Goal: Information Seeking & Learning: Compare options

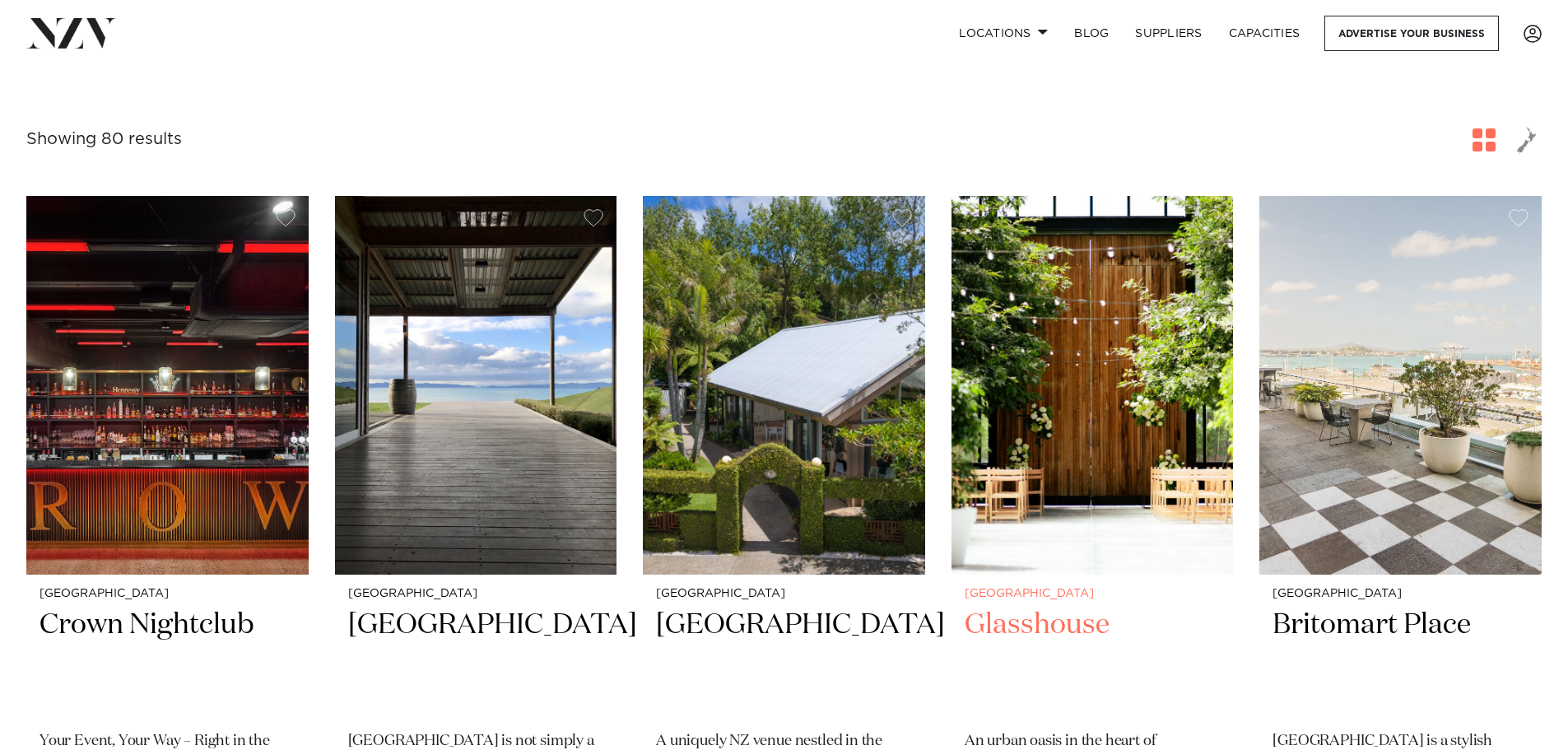
scroll to position [246, 0]
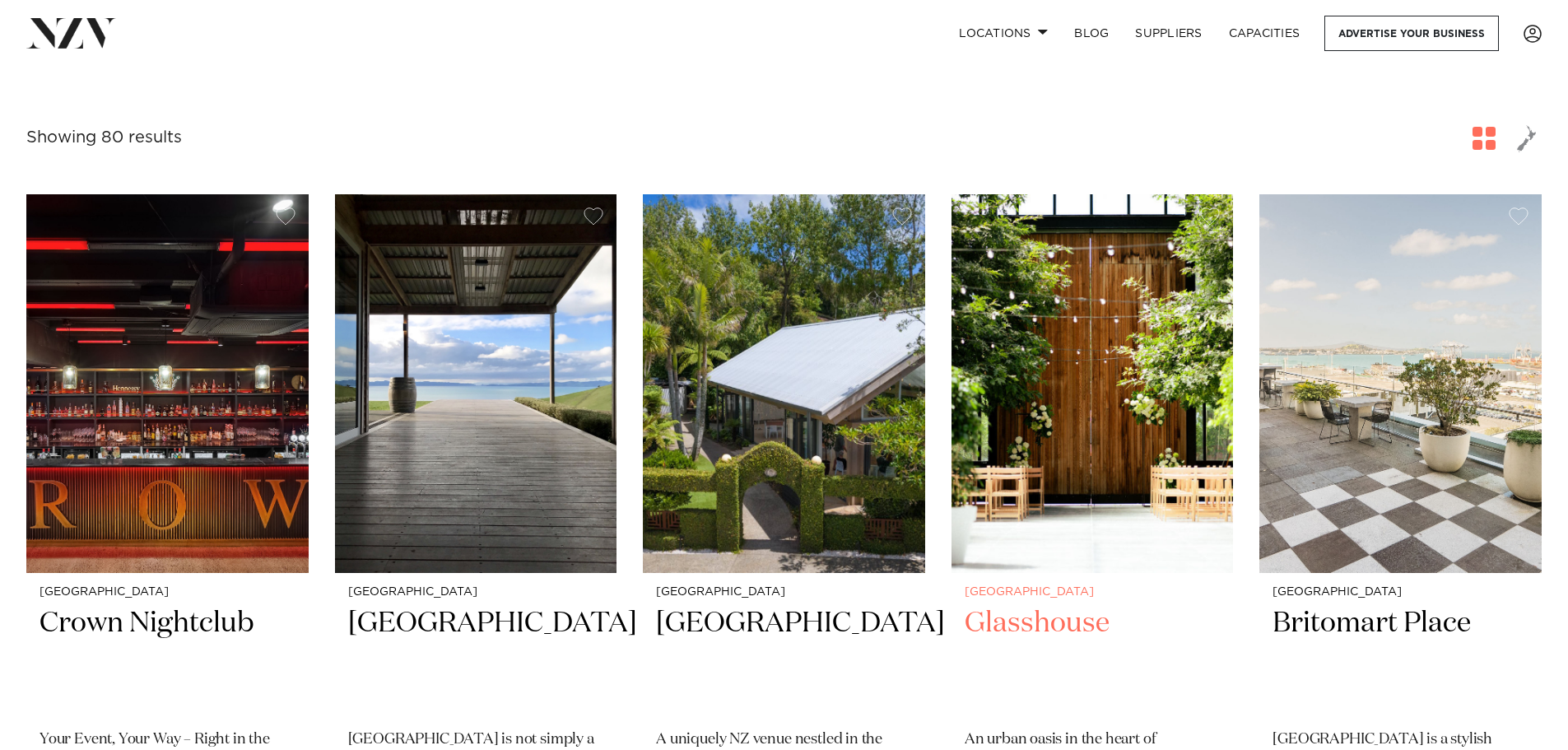
click at [1026, 629] on h2 "Glasshouse" at bounding box center [1093, 661] width 256 height 111
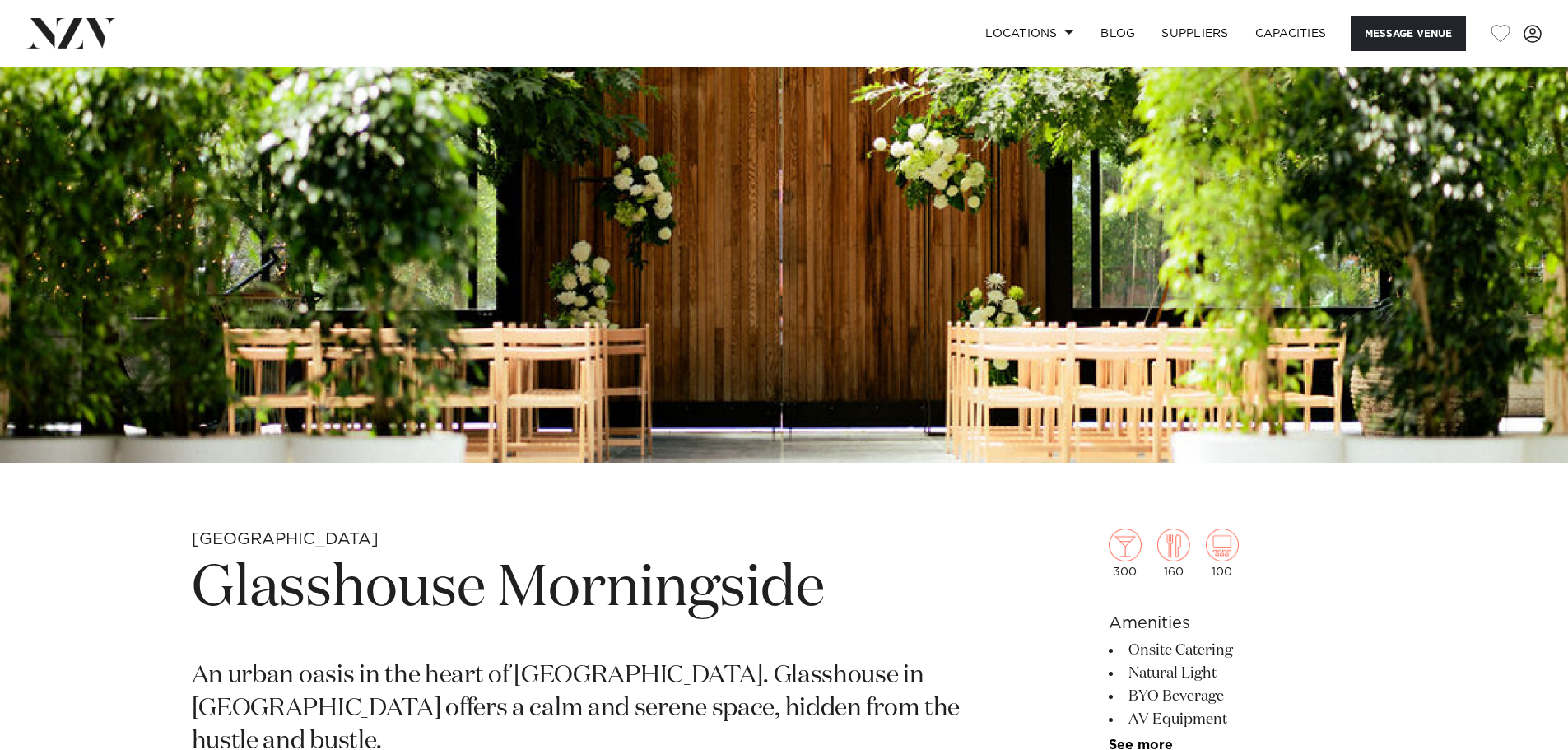
scroll to position [164, 0]
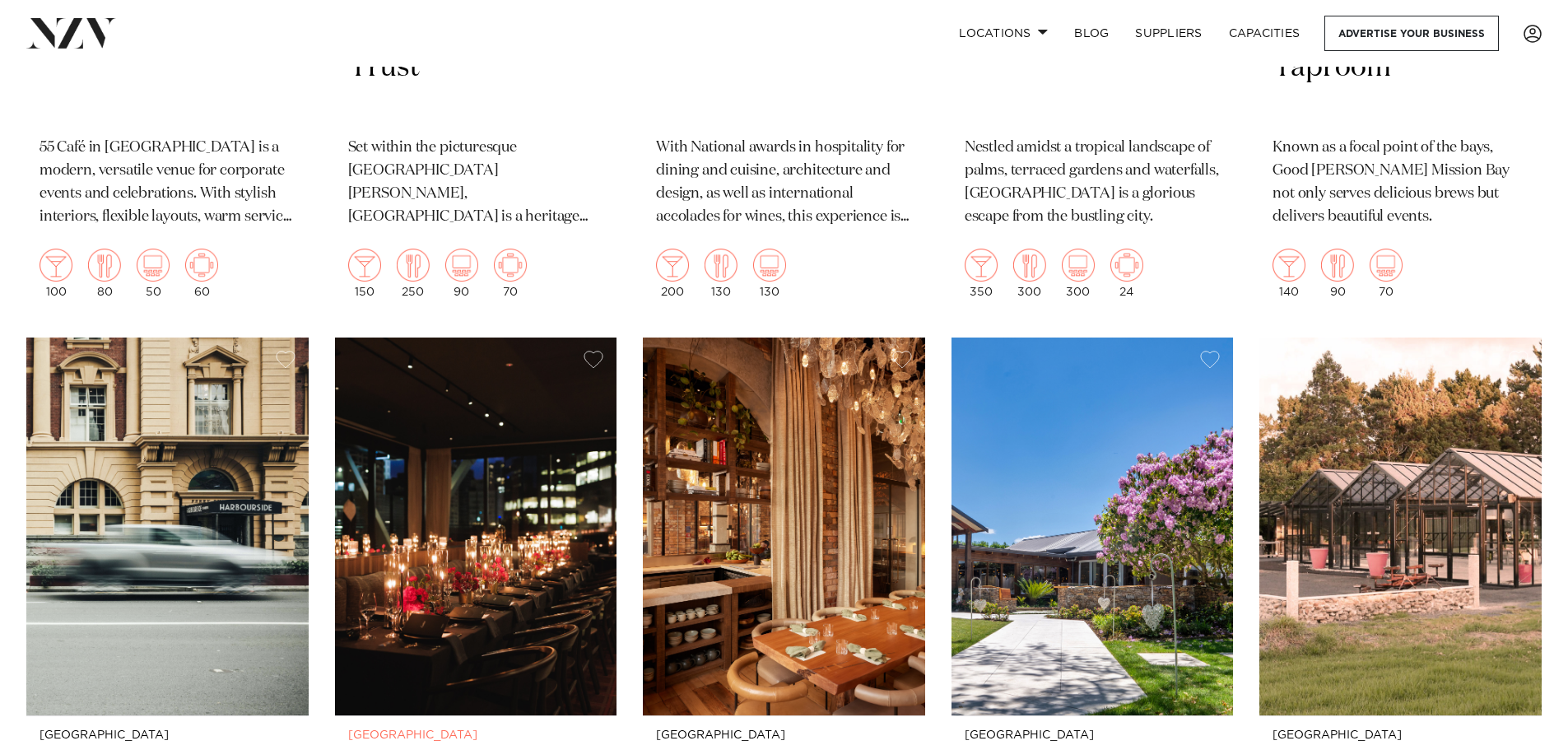
scroll to position [7736, 0]
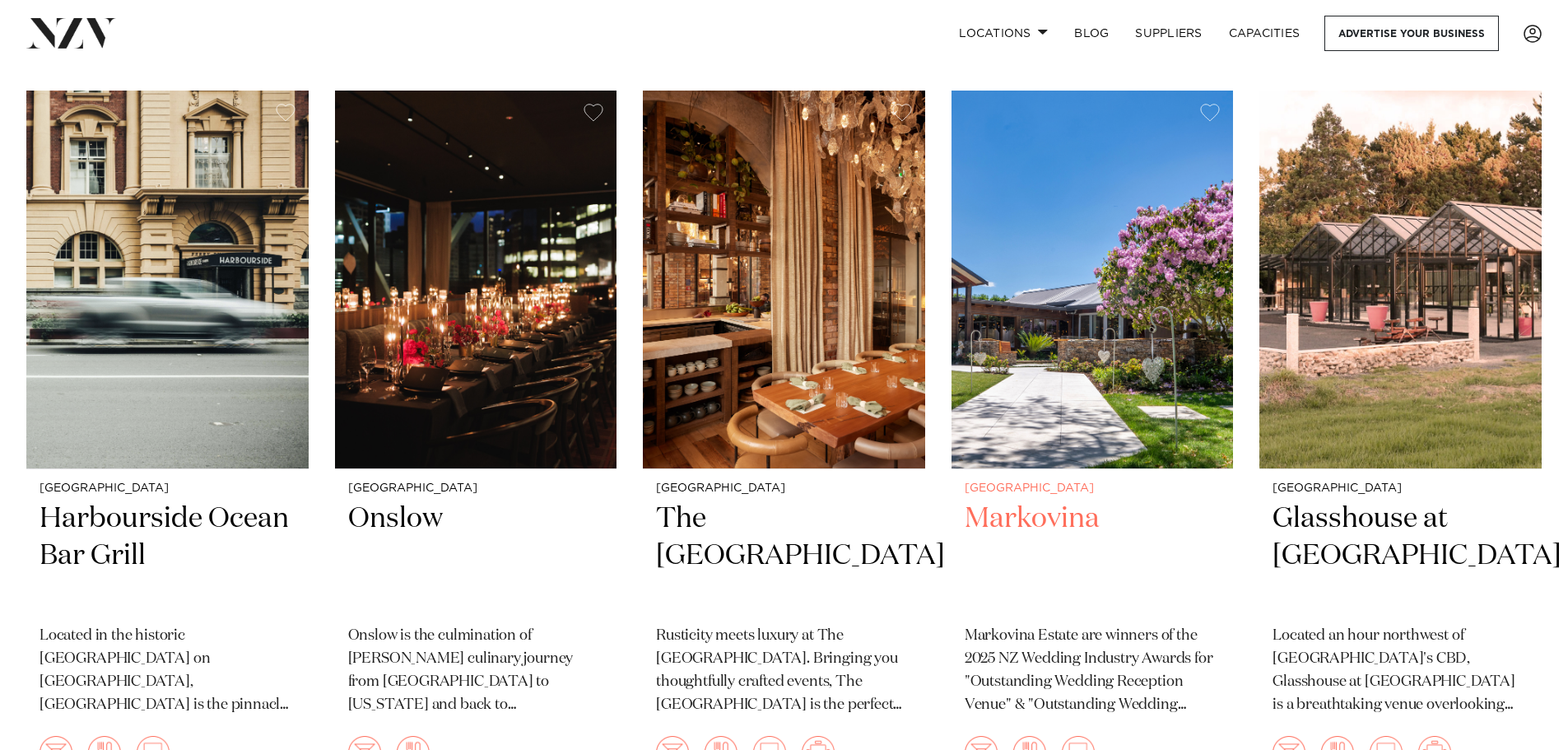
click at [1011, 500] on h2 "Markovina" at bounding box center [1093, 556] width 256 height 111
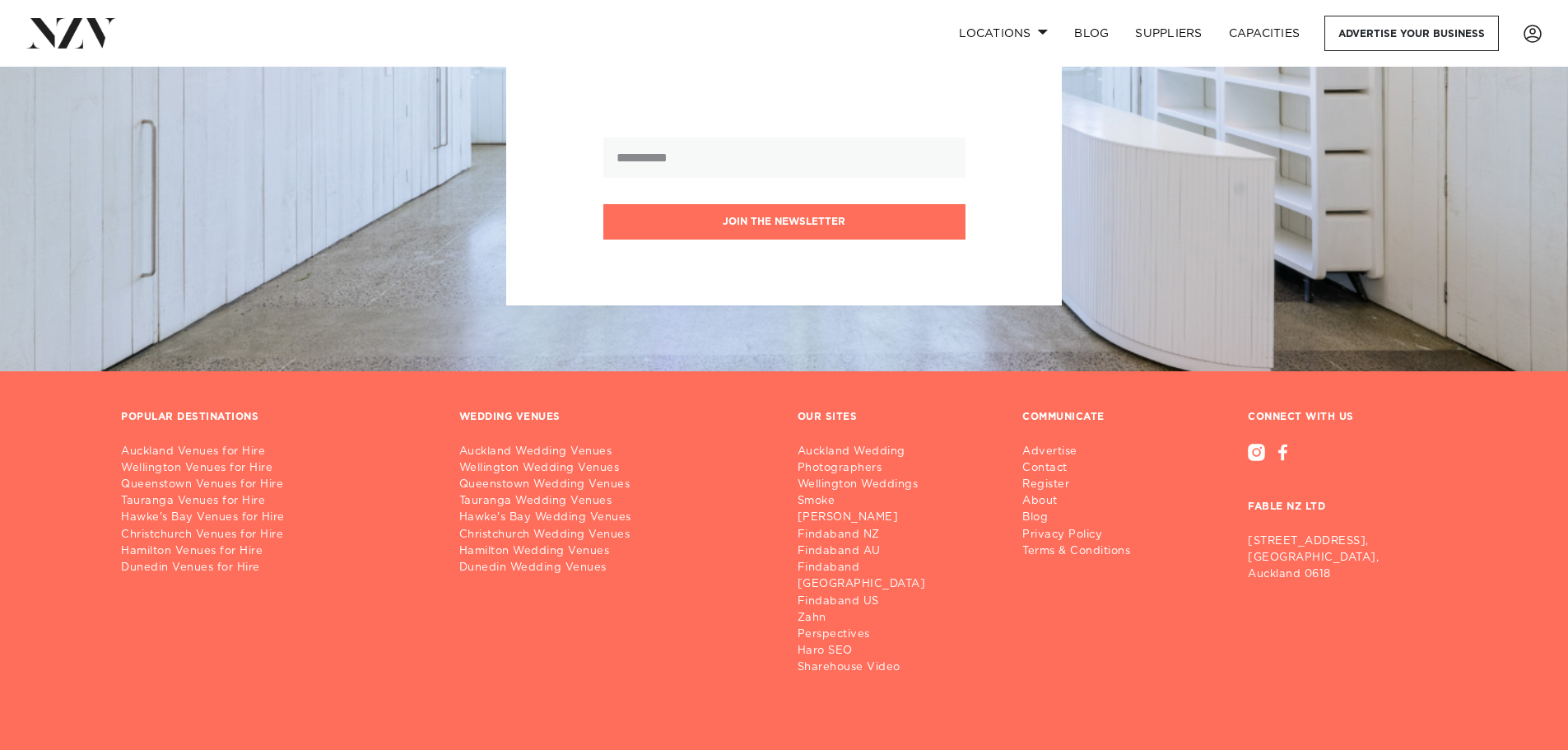
scroll to position [12486, 0]
